Goal: Transaction & Acquisition: Purchase product/service

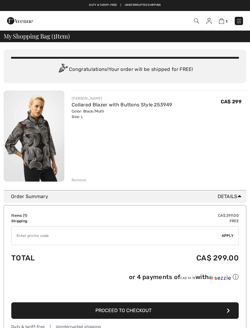
click at [68, 237] on input "TEXT" at bounding box center [117, 235] width 210 height 18
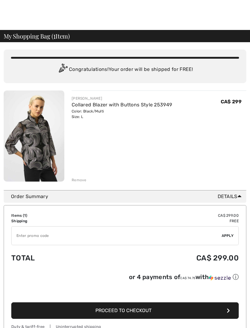
scroll to position [20, 0]
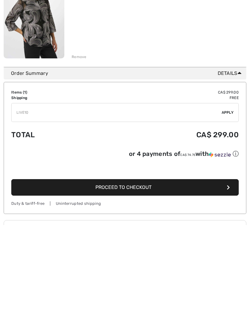
type input "LIVE10"
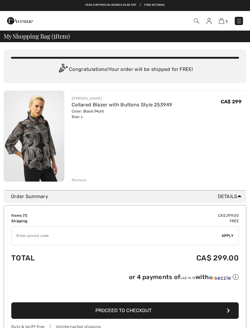
click at [64, 97] on img at bounding box center [34, 135] width 61 height 91
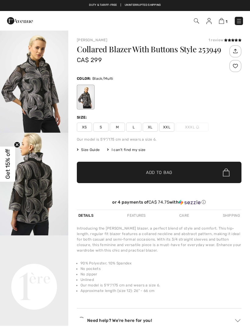
checkbox input "true"
click at [223, 24] on img at bounding box center [221, 21] width 5 height 6
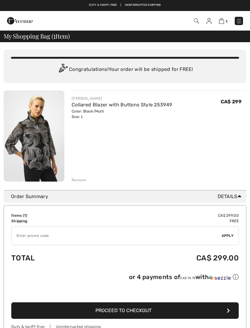
click at [61, 230] on input "TEXT" at bounding box center [117, 235] width 210 height 18
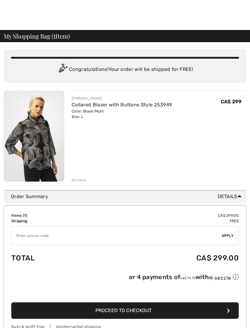
scroll to position [20, 0]
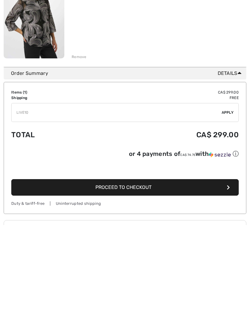
type input "LIVE10"
click at [160, 282] on button "Proceed to Checkout" at bounding box center [125, 290] width 228 height 16
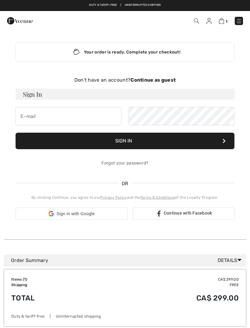
checkbox input "true"
click at [221, 21] on img at bounding box center [221, 21] width 5 height 6
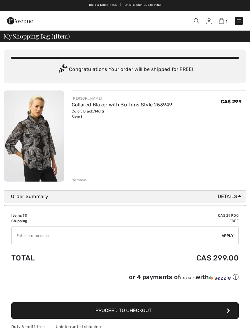
click at [56, 235] on input "TEXT" at bounding box center [117, 235] width 210 height 18
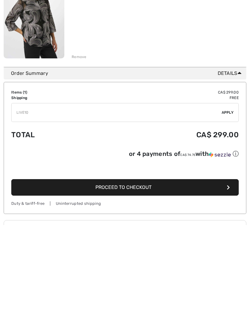
type input "LIVE10"
click at [229, 213] on span "Apply" at bounding box center [228, 215] width 12 height 5
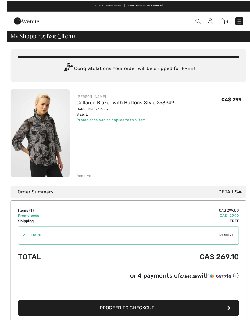
scroll to position [8, 0]
